Goal: Use online tool/utility: Use online tool/utility

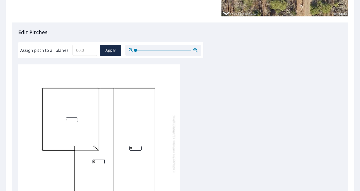
scroll to position [109, 0]
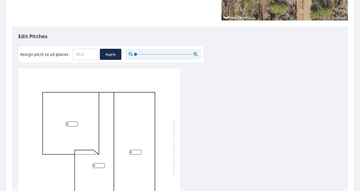
click at [80, 56] on input "Assign pitch to all planes" at bounding box center [85, 54] width 25 height 14
click at [92, 53] on input "0.1" at bounding box center [85, 54] width 25 height 14
click at [92, 53] on input "0.2" at bounding box center [85, 54] width 25 height 14
click at [92, 53] on input "0.3" at bounding box center [85, 54] width 25 height 14
click at [92, 53] on input "0.4" at bounding box center [85, 54] width 25 height 14
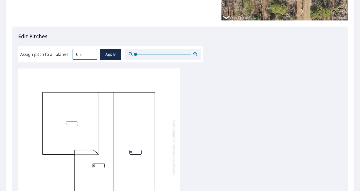
click at [92, 53] on input "0.5" at bounding box center [85, 54] width 25 height 14
click at [92, 53] on input "0.6" at bounding box center [85, 54] width 25 height 14
click at [92, 53] on input "0.7" at bounding box center [85, 54] width 25 height 14
click at [92, 53] on input "0.8" at bounding box center [85, 54] width 25 height 14
click at [92, 53] on input "0.9" at bounding box center [85, 54] width 25 height 14
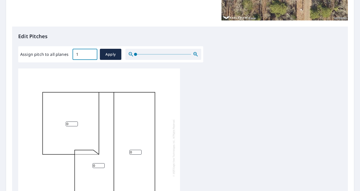
click at [92, 53] on input "1" at bounding box center [85, 54] width 25 height 14
click at [92, 53] on input "1.1" at bounding box center [85, 54] width 25 height 14
click at [92, 53] on input "1.2" at bounding box center [85, 54] width 25 height 14
click at [92, 53] on input "1.3" at bounding box center [85, 54] width 25 height 14
click at [92, 53] on input "1.4" at bounding box center [85, 54] width 25 height 14
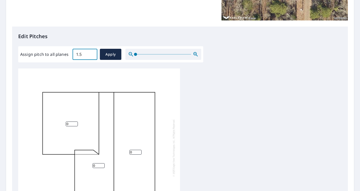
click at [92, 53] on input "1.5" at bounding box center [85, 54] width 25 height 14
click at [92, 53] on input "1.6" at bounding box center [85, 54] width 25 height 14
click at [92, 53] on input "1.7" at bounding box center [85, 54] width 25 height 14
click at [92, 53] on input "1.8" at bounding box center [85, 54] width 25 height 14
click at [92, 53] on input "1.9" at bounding box center [85, 54] width 25 height 14
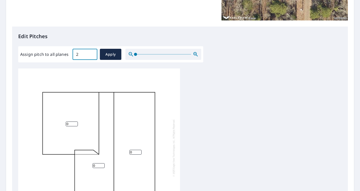
click at [92, 53] on input "2" at bounding box center [85, 54] width 25 height 14
click at [92, 53] on input "2.1" at bounding box center [85, 54] width 25 height 14
click at [92, 53] on input "2.2" at bounding box center [85, 54] width 25 height 14
click at [92, 53] on input "2.3" at bounding box center [85, 54] width 25 height 14
click at [92, 53] on input "2.4" at bounding box center [85, 54] width 25 height 14
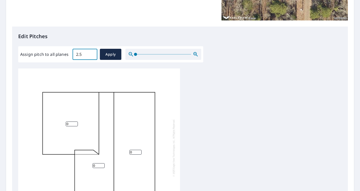
click at [92, 53] on input "2.5" at bounding box center [85, 54] width 25 height 14
click at [92, 53] on input "2.6" at bounding box center [85, 54] width 25 height 14
click at [92, 53] on input "2.7" at bounding box center [85, 54] width 25 height 14
click at [92, 53] on input "2.8" at bounding box center [85, 54] width 25 height 14
click at [92, 53] on input "2.9" at bounding box center [85, 54] width 25 height 14
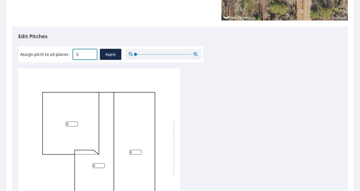
click at [92, 53] on input "3" at bounding box center [85, 54] width 25 height 14
click at [92, 53] on input "3.1" at bounding box center [85, 54] width 25 height 14
click at [92, 53] on input "3.2" at bounding box center [85, 54] width 25 height 14
click at [92, 53] on input "3.3" at bounding box center [85, 54] width 25 height 14
click at [92, 53] on input "3.4" at bounding box center [85, 54] width 25 height 14
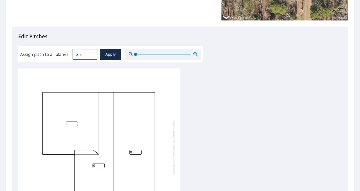
click at [92, 53] on input "3.5" at bounding box center [85, 54] width 25 height 14
click at [92, 53] on input "3.6" at bounding box center [85, 54] width 25 height 14
click at [92, 53] on input "3.7" at bounding box center [85, 54] width 25 height 14
click at [92, 53] on input "3.8" at bounding box center [85, 54] width 25 height 14
click at [92, 53] on input "3.9" at bounding box center [85, 54] width 25 height 14
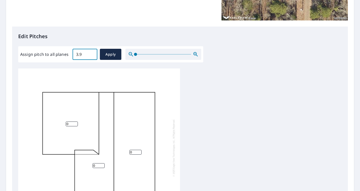
type input "4"
click at [92, 53] on input "4" at bounding box center [85, 54] width 25 height 14
click at [107, 55] on span "Apply" at bounding box center [110, 54] width 13 height 6
type input "4"
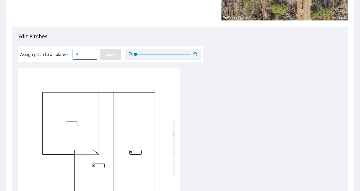
type input "4"
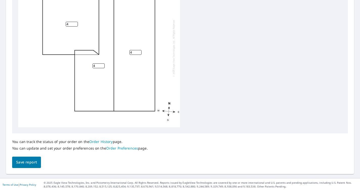
scroll to position [209, 0]
click at [35, 163] on span "Save report" at bounding box center [26, 163] width 21 height 6
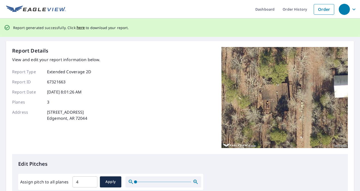
scroll to position [0, 0]
click at [81, 28] on span "here" at bounding box center [81, 28] width 8 height 6
